Goal: Information Seeking & Learning: Learn about a topic

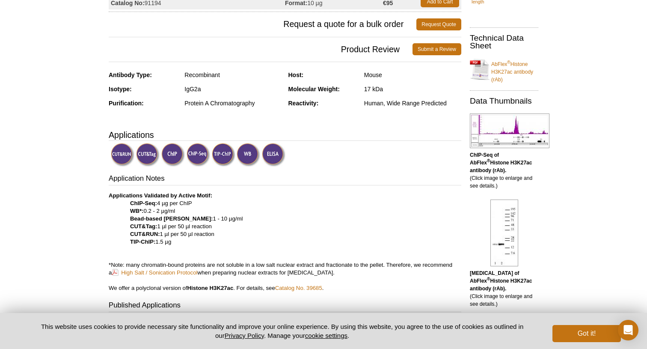
scroll to position [149, 0]
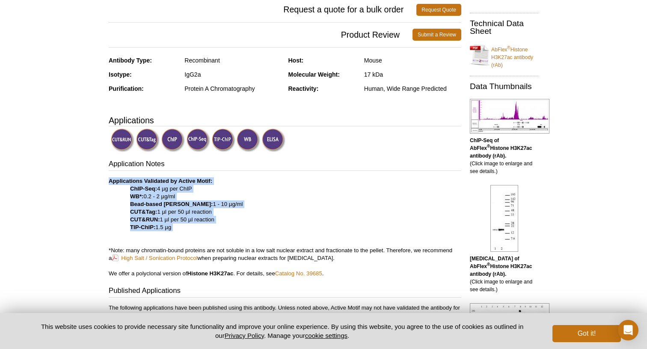
drag, startPoint x: 89, startPoint y: 174, endPoint x: 305, endPoint y: 232, distance: 222.9
click at [305, 232] on p "Applications Validated by Active Motif: ChIP-Seq: 4 µg per ChIP WB*: 0.2 - 2 µg…" at bounding box center [285, 227] width 352 height 100
drag, startPoint x: 305, startPoint y: 232, endPoint x: 292, endPoint y: 174, distance: 59.5
click at [292, 174] on div "Application Notes Applications Validated by Active Motif: ChIP-Seq: 4 µg per Ch…" at bounding box center [285, 292] width 352 height 267
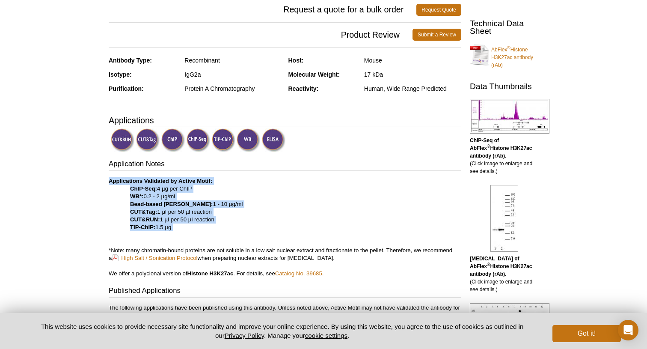
click at [292, 174] on div "Application Notes Applications Validated by Active Motif: ChIP-Seq: 4 µg per Ch…" at bounding box center [285, 292] width 352 height 267
drag, startPoint x: 292, startPoint y: 174, endPoint x: 296, endPoint y: 228, distance: 54.1
click at [296, 228] on div "Application Notes Applications Validated by Active Motif: ChIP-Seq: 4 µg per Ch…" at bounding box center [285, 292] width 352 height 267
click at [296, 228] on p "Applications Validated by Active Motif: ChIP-Seq: 4 µg per ChIP WB*: 0.2 - 2 µg…" at bounding box center [285, 227] width 352 height 100
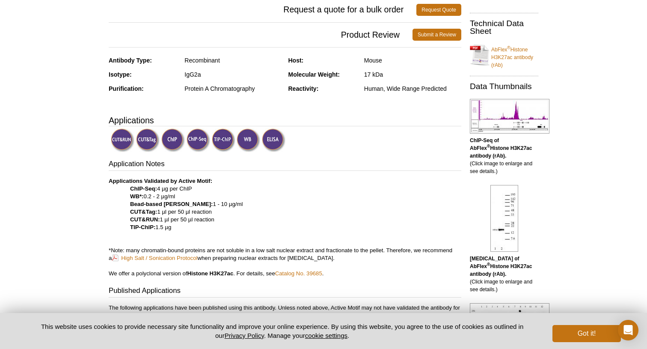
drag, startPoint x: 97, startPoint y: 178, endPoint x: 284, endPoint y: 228, distance: 194.3
click at [284, 228] on p "Applications Validated by Active Motif: ChIP-Seq: 4 µg per ChIP WB*: 0.2 - 2 µg…" at bounding box center [285, 227] width 352 height 100
drag, startPoint x: 284, startPoint y: 228, endPoint x: 276, endPoint y: 176, distance: 52.9
click at [276, 177] on p "Applications Validated by Active Motif: ChIP-Seq: 4 µg per ChIP WB*: 0.2 - 2 µg…" at bounding box center [285, 227] width 352 height 100
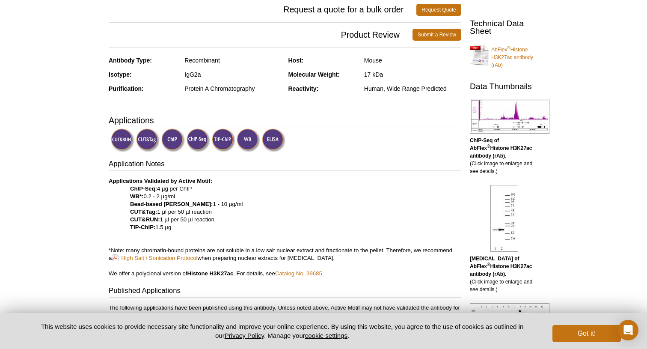
click at [276, 177] on p "Applications Validated by Active Motif: ChIP-Seq: 4 µg per ChIP WB*: 0.2 - 2 µg…" at bounding box center [285, 227] width 352 height 100
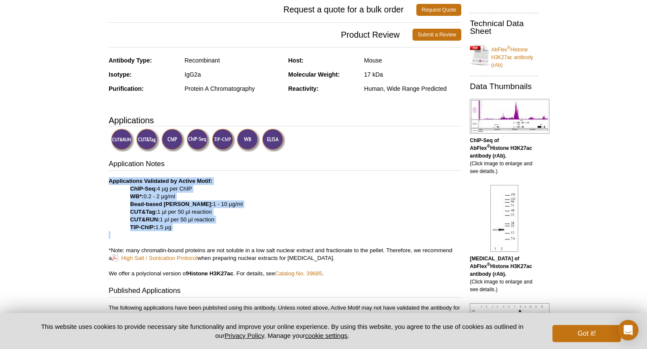
drag, startPoint x: 276, startPoint y: 176, endPoint x: 282, endPoint y: 232, distance: 55.9
click at [282, 232] on p "Applications Validated by Active Motif: ChIP-Seq: 4 µg per ChIP WB*: 0.2 - 2 µg…" at bounding box center [285, 227] width 352 height 100
drag, startPoint x: 282, startPoint y: 232, endPoint x: 277, endPoint y: 156, distance: 75.9
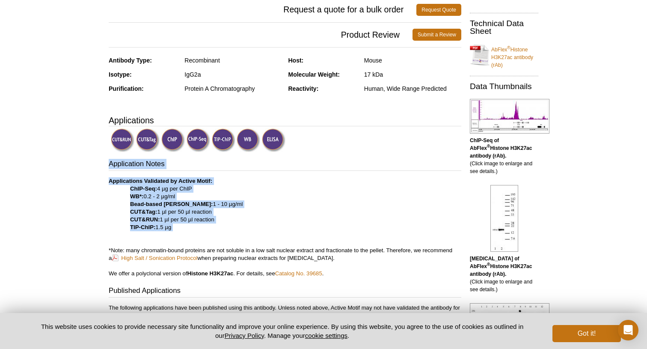
drag, startPoint x: 277, startPoint y: 156, endPoint x: 280, endPoint y: 236, distance: 80.0
click at [280, 236] on p "Applications Validated by Active Motif: ChIP-Seq: 4 µg per ChIP WB*: 0.2 - 2 µg…" at bounding box center [285, 227] width 352 height 100
